Goal: Information Seeking & Learning: Understand process/instructions

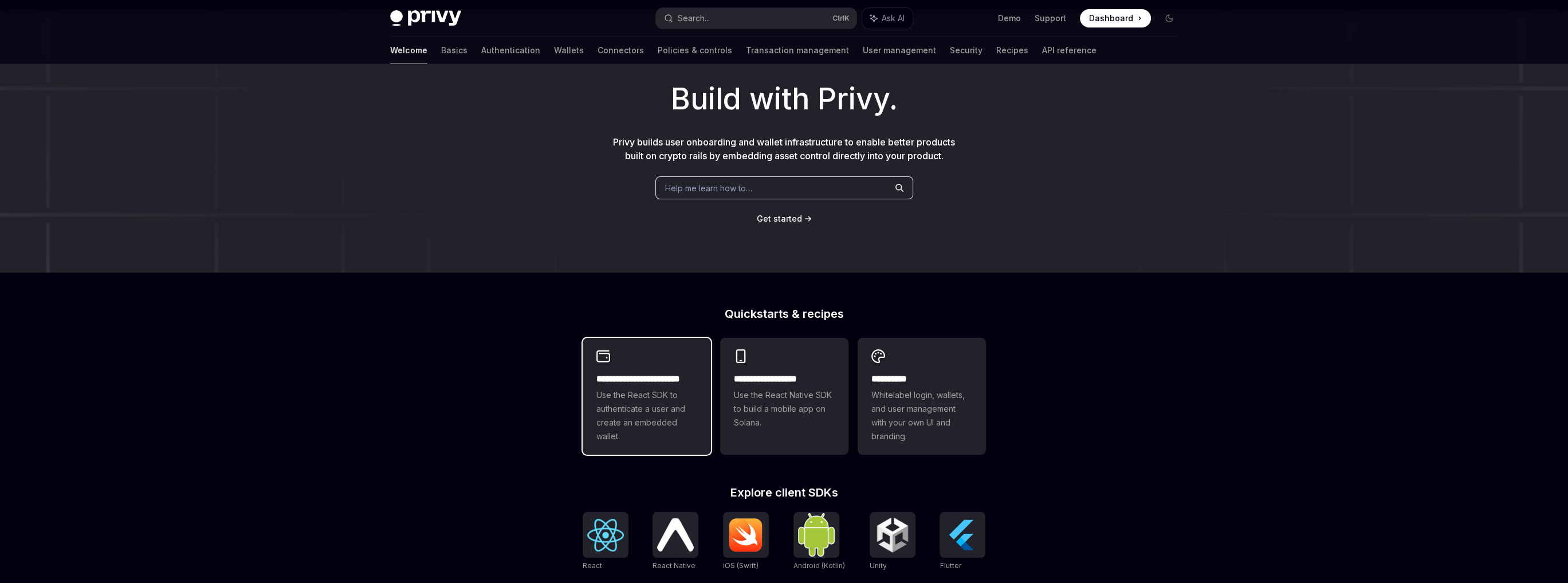
scroll to position [115, 0]
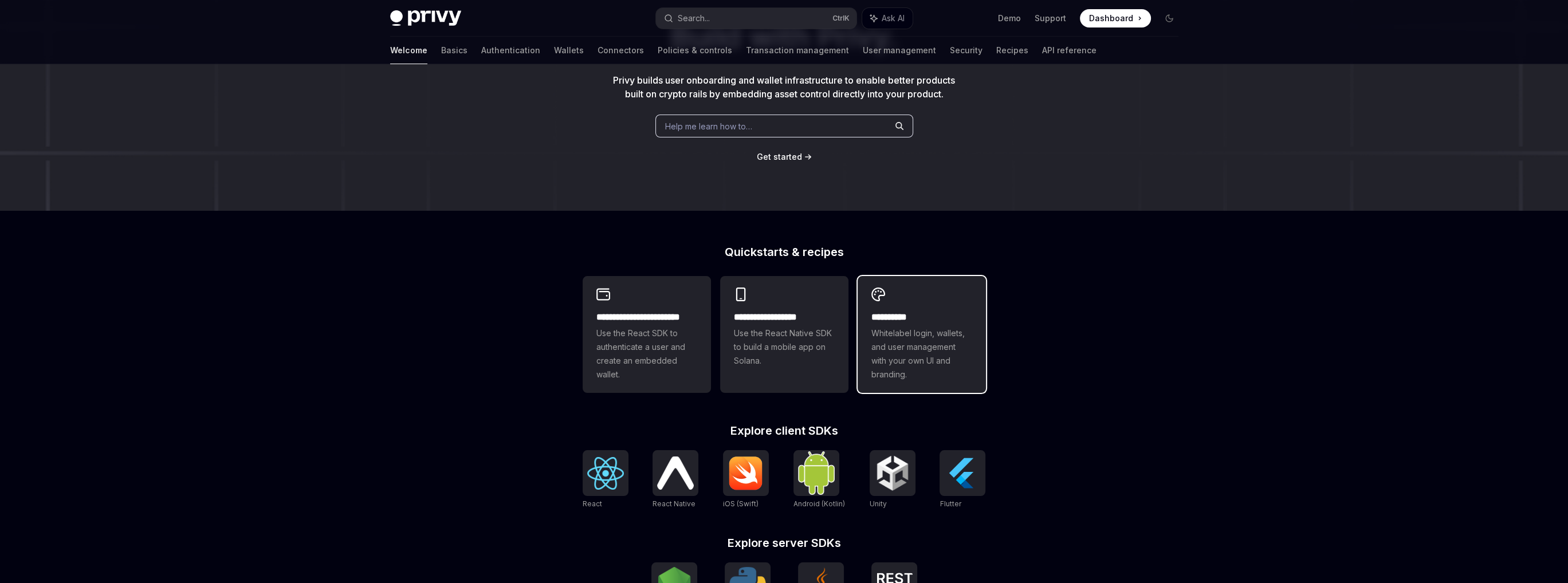
click at [955, 319] on h2 "**********" at bounding box center [921, 318] width 101 height 14
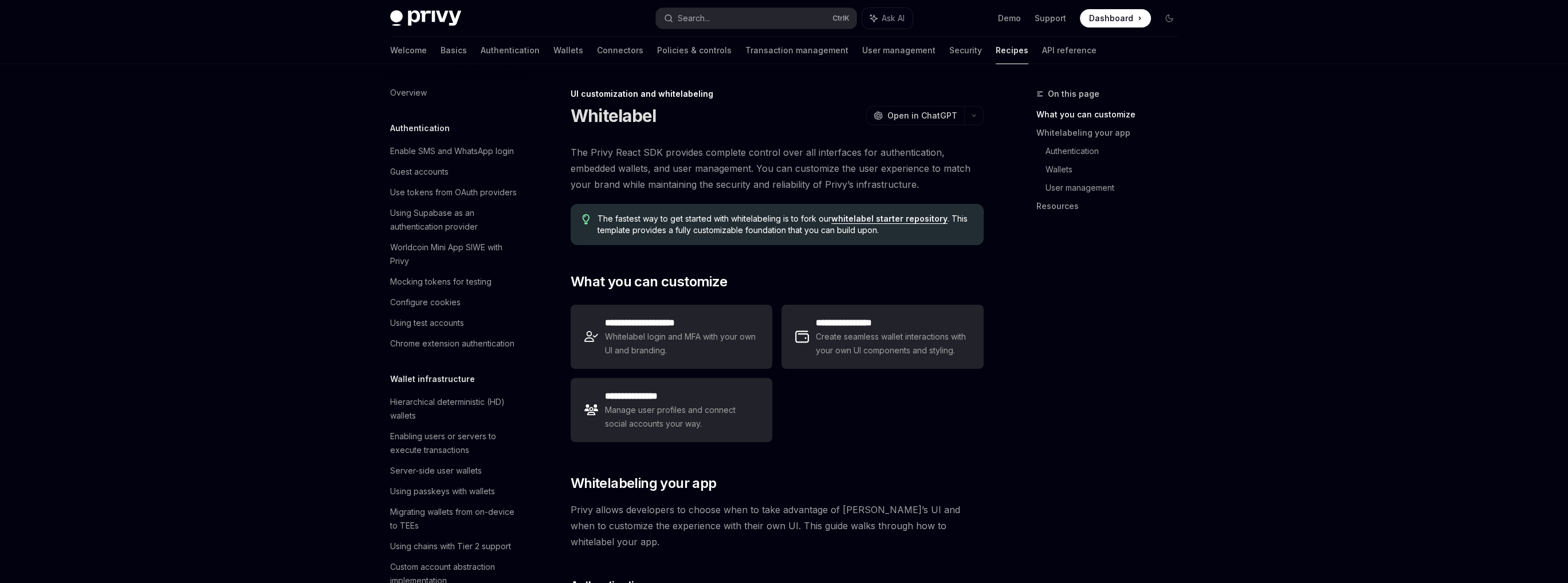
scroll to position [487, 0]
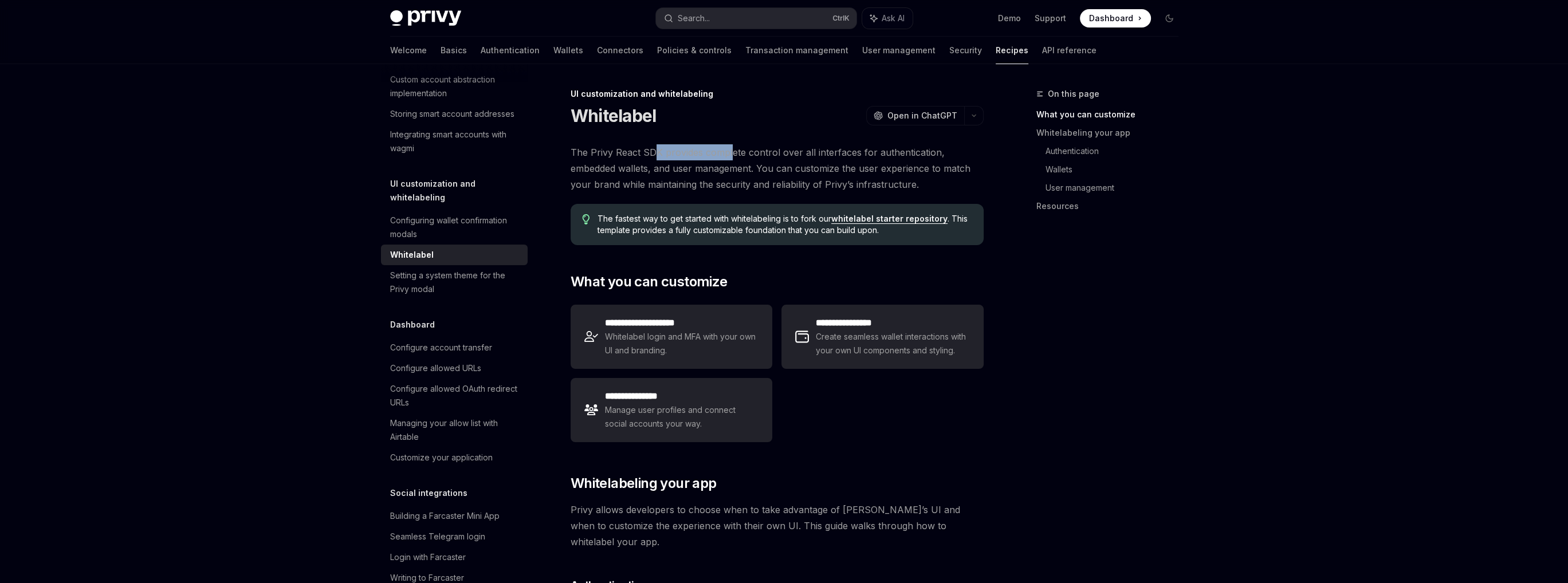
drag, startPoint x: 656, startPoint y: 154, endPoint x: 728, endPoint y: 153, distance: 72.0
click at [728, 153] on span "The Privy React SDK provides complete control over all interfaces for authentic…" at bounding box center [777, 168] width 413 height 48
drag, startPoint x: 650, startPoint y: 184, endPoint x: 752, endPoint y: 183, distance: 102.0
click at [751, 183] on span "The Privy React SDK provides complete control over all interfaces for authentic…" at bounding box center [777, 168] width 413 height 48
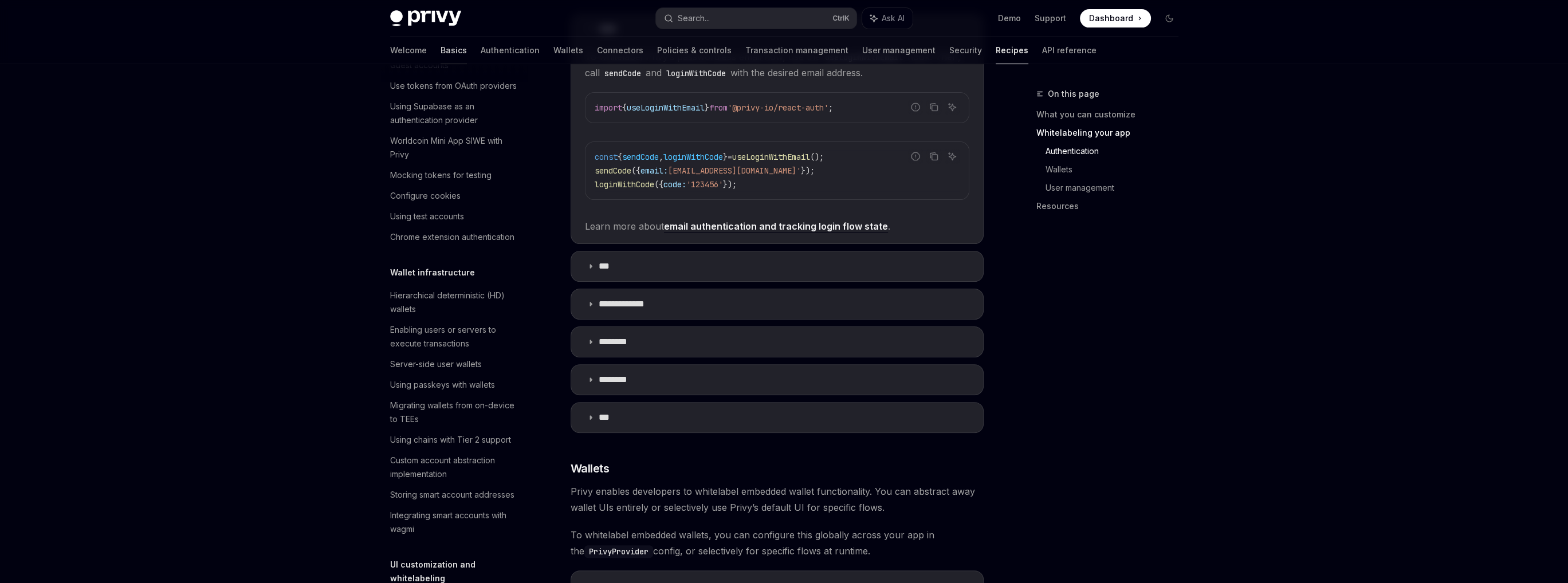
scroll to position [0, 0]
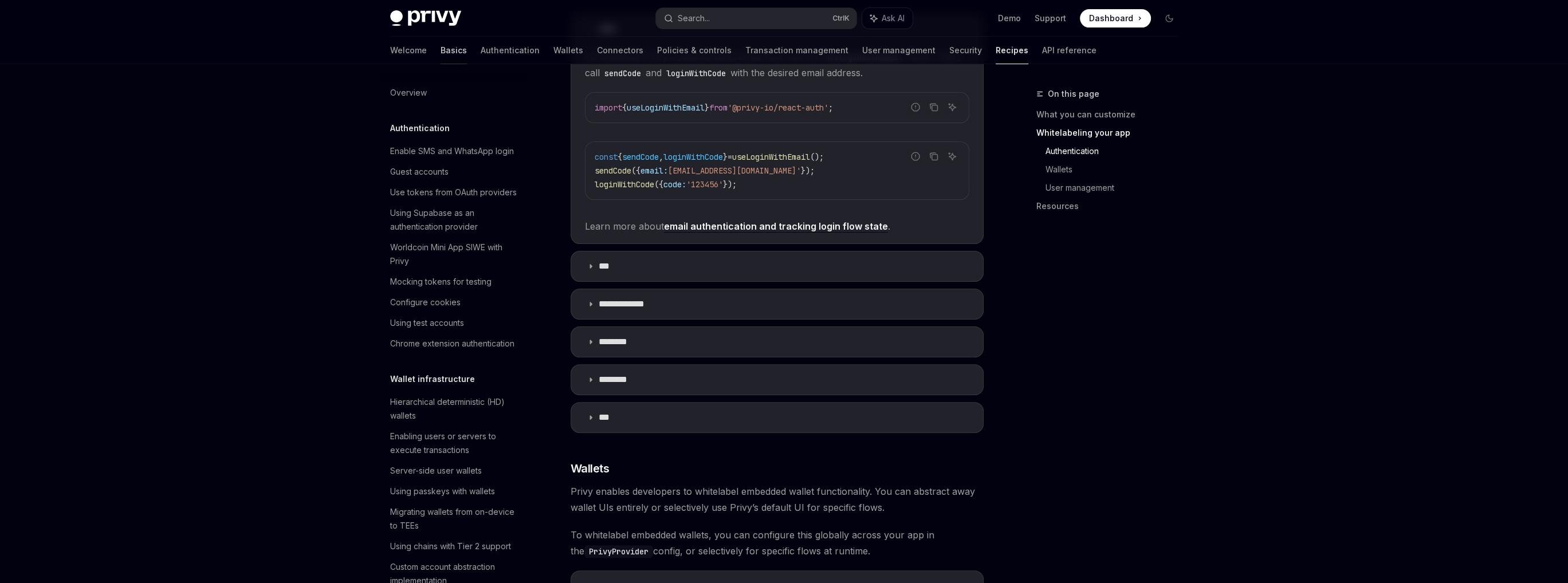
click at [440, 52] on link "Basics" at bounding box center [453, 50] width 26 height 28
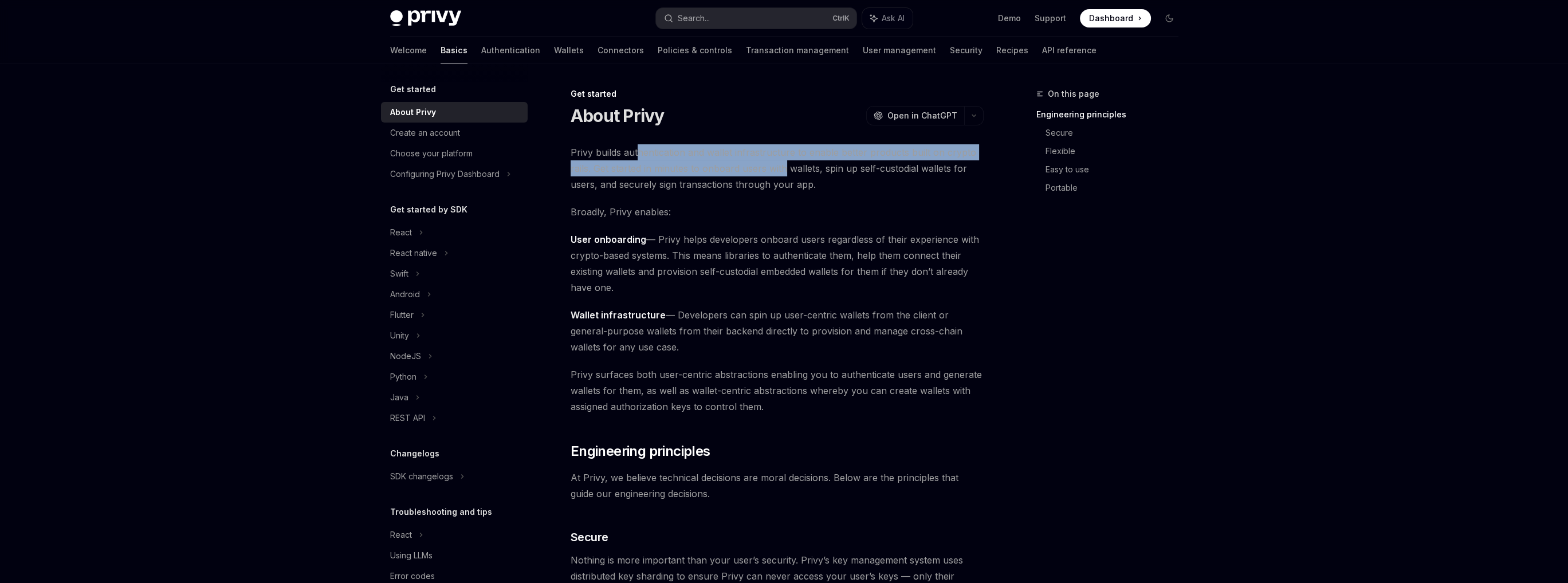
drag, startPoint x: 638, startPoint y: 160, endPoint x: 891, endPoint y: 164, distance: 253.0
click at [847, 164] on span "Privy builds authentication and wallet infrastructure to enable better products…" at bounding box center [777, 168] width 413 height 48
click at [735, 164] on span "Privy builds authentication and wallet infrastructure to enable better products…" at bounding box center [777, 168] width 413 height 48
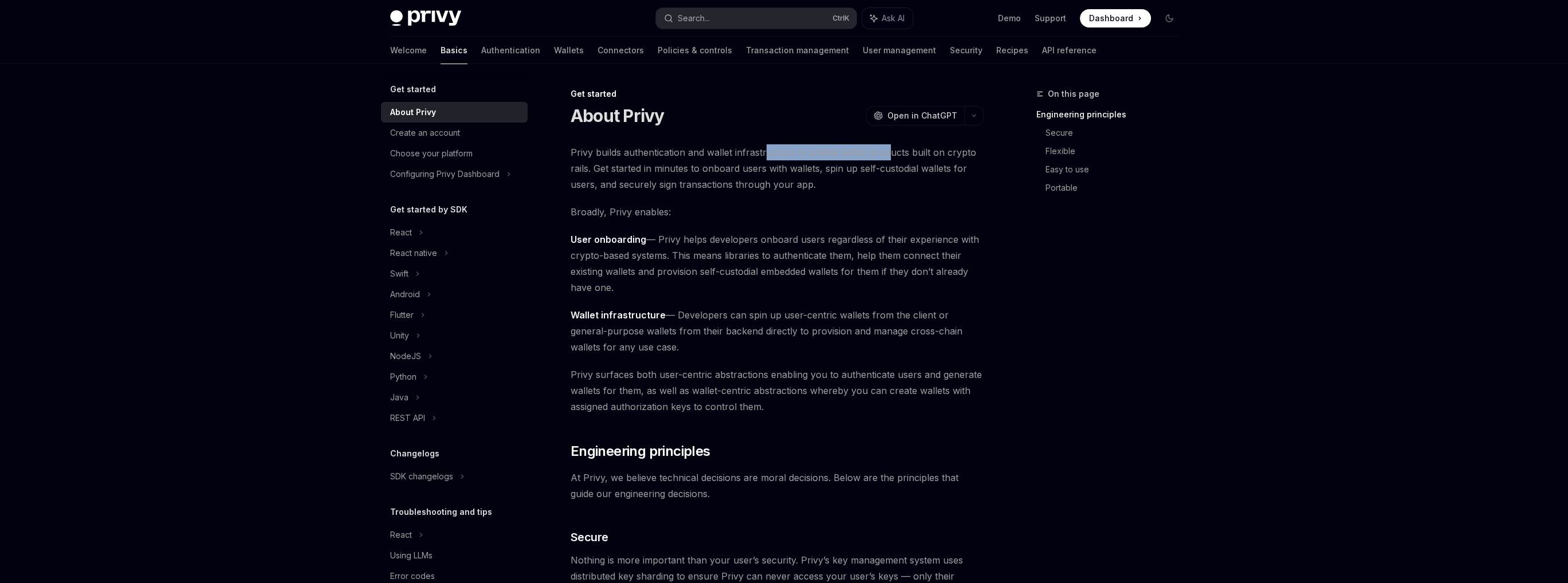
drag, startPoint x: 767, startPoint y: 145, endPoint x: 886, endPoint y: 158, distance: 119.7
click at [886, 158] on span "Privy builds authentication and wallet infrastructure to enable better products…" at bounding box center [777, 168] width 413 height 48
drag, startPoint x: 831, startPoint y: 169, endPoint x: 913, endPoint y: 174, distance: 82.2
click at [913, 174] on span "Privy builds authentication and wallet infrastructure to enable better products…" at bounding box center [777, 168] width 413 height 48
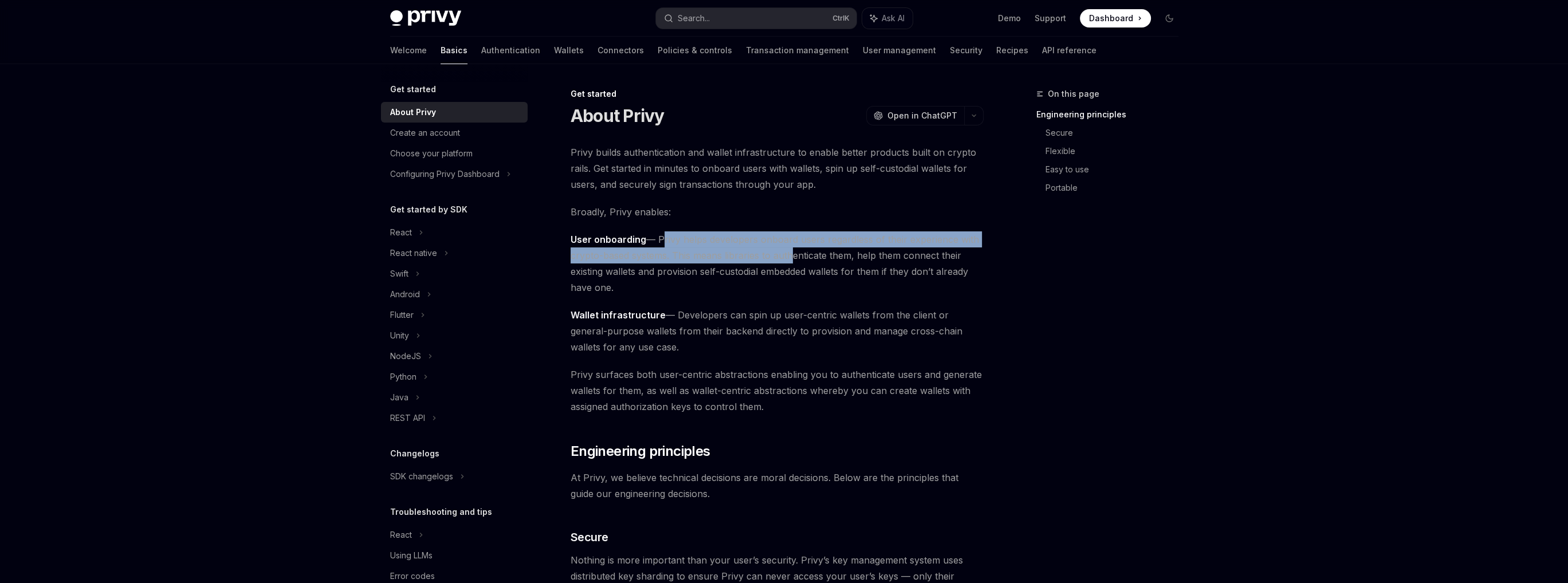
drag, startPoint x: 658, startPoint y: 239, endPoint x: 788, endPoint y: 263, distance: 132.2
click at [788, 263] on span "User onboarding — Privy helps developers onboard users regardless of their expe…" at bounding box center [777, 264] width 413 height 64
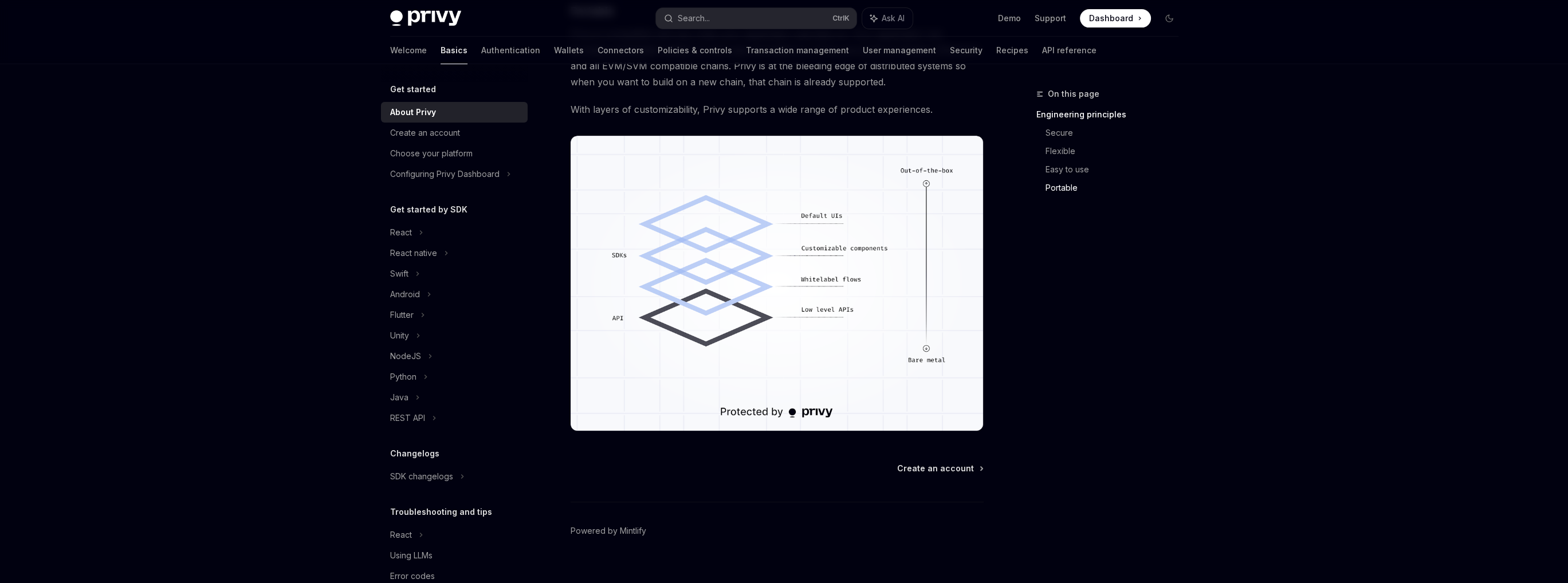
scroll to position [915, 0]
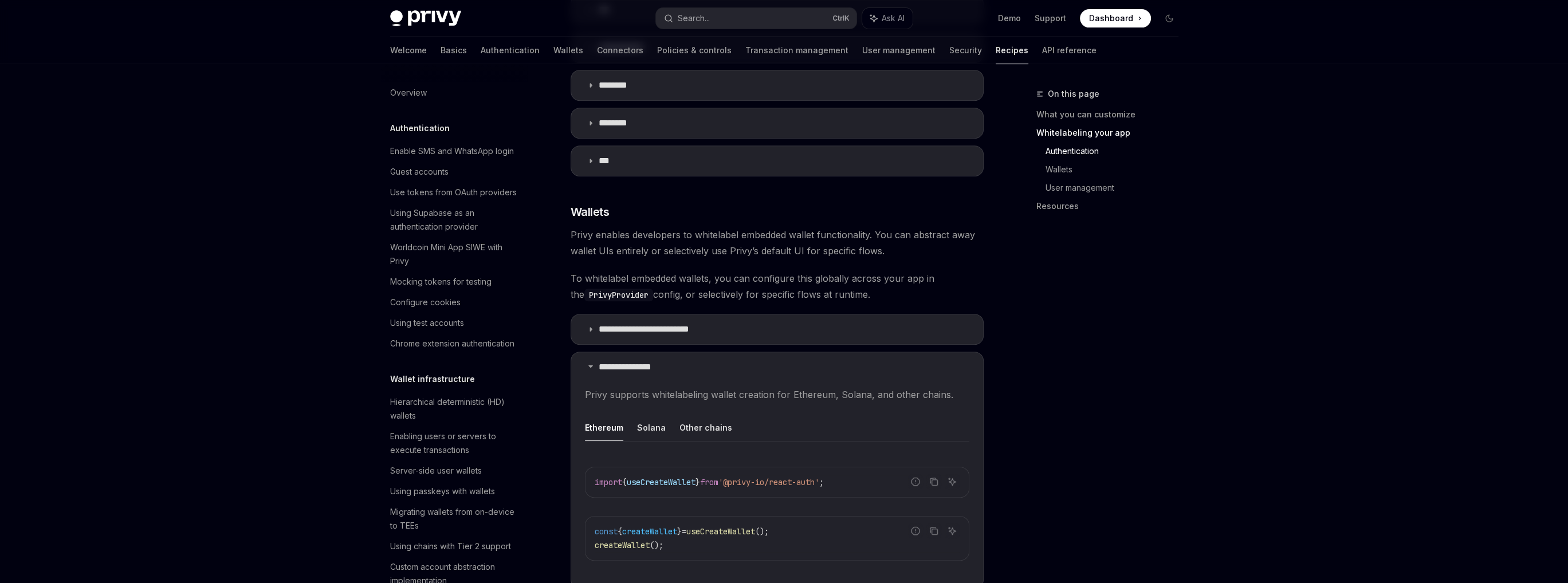
scroll to position [487, 0]
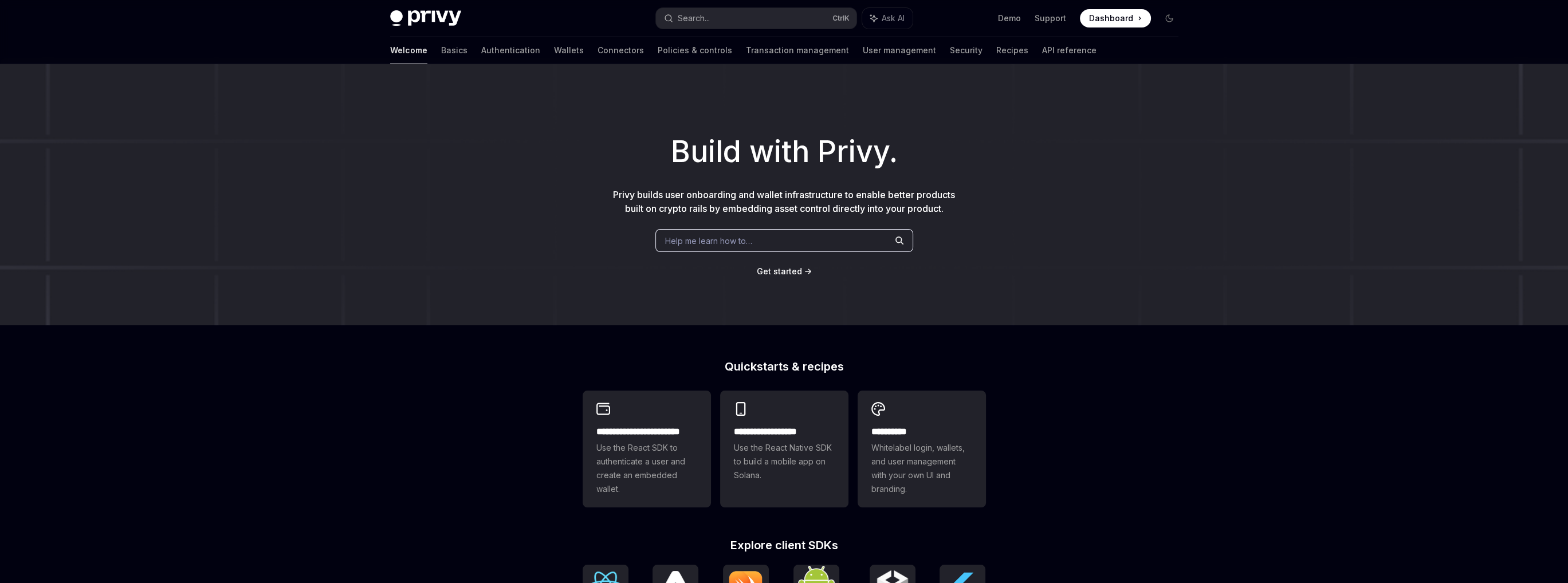
click at [428, 10] on img at bounding box center [426, 18] width 71 height 16
type textarea "*"
click at [663, 417] on div "**********" at bounding box center [647, 449] width 128 height 117
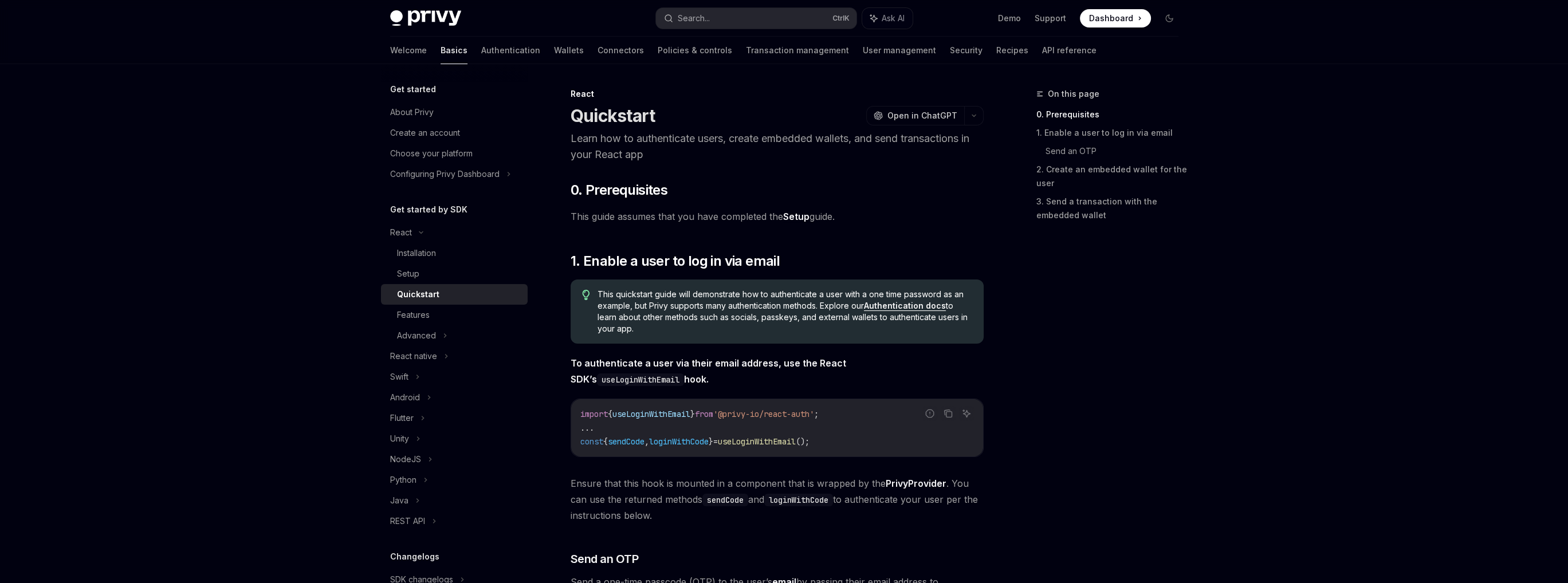
click at [794, 218] on link "Setup" at bounding box center [796, 217] width 26 height 12
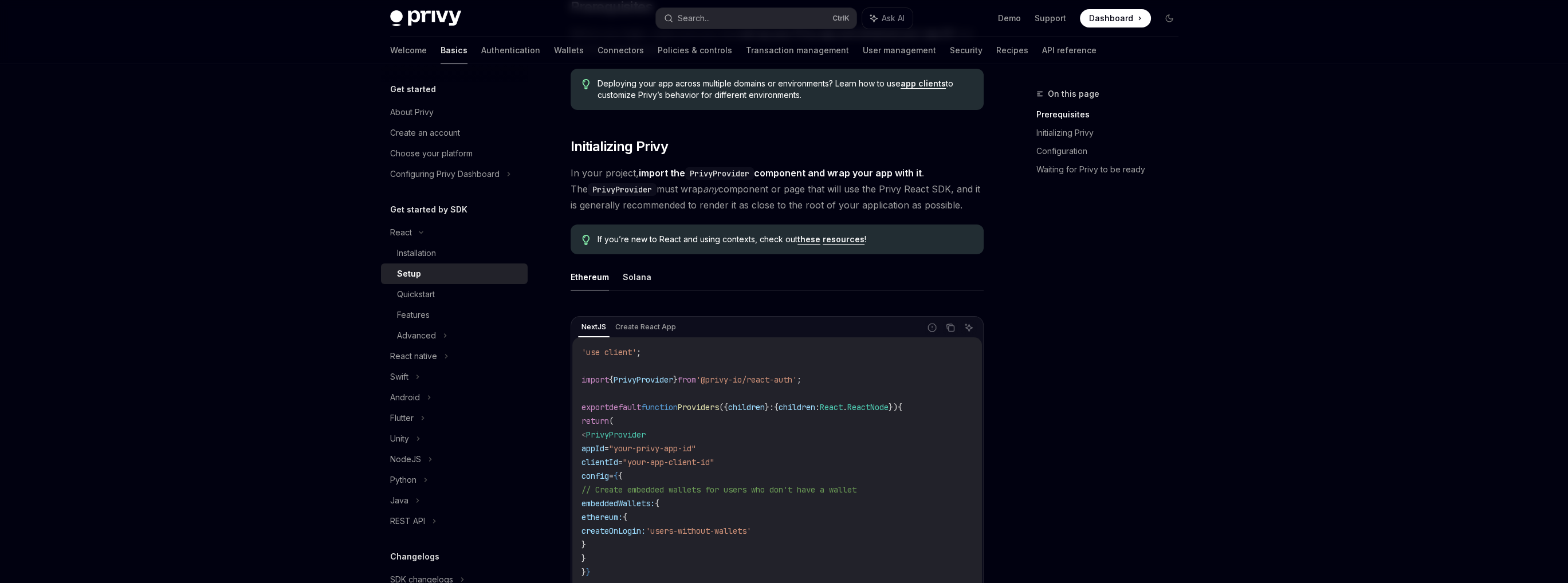
scroll to position [171, 0]
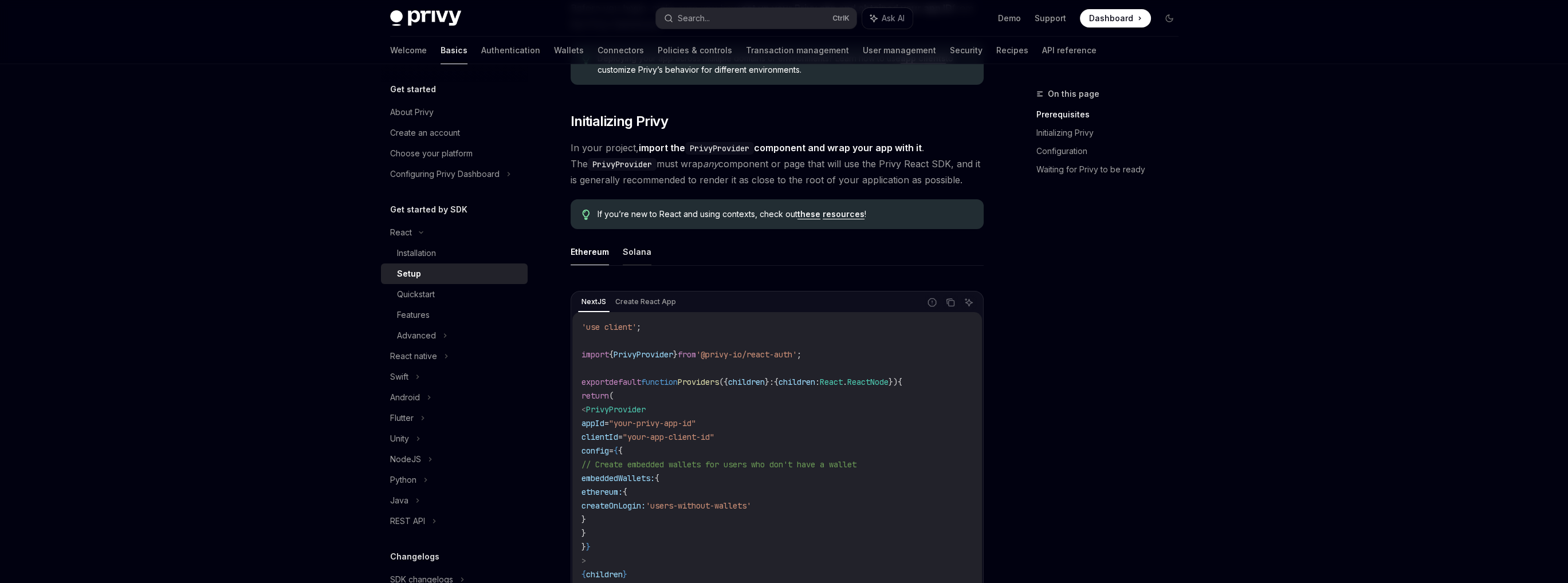
click at [630, 251] on button "Solana" at bounding box center [637, 251] width 29 height 27
click at [603, 254] on button "Ethereum" at bounding box center [590, 251] width 38 height 27
type textarea "*"
